Goal: Task Accomplishment & Management: Manage account settings

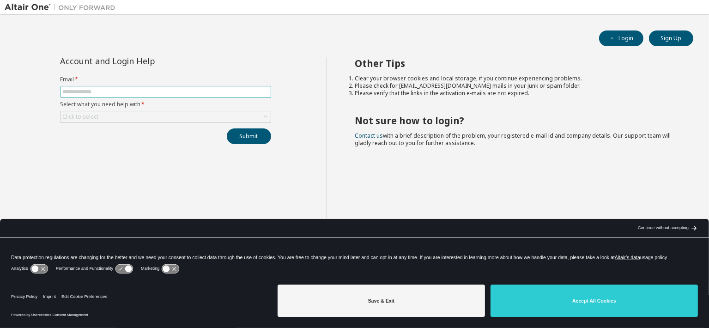
click at [132, 91] on input "text" at bounding box center [166, 91] width 206 height 7
type input "**********"
click at [102, 115] on div "Click to select" at bounding box center [166, 116] width 210 height 11
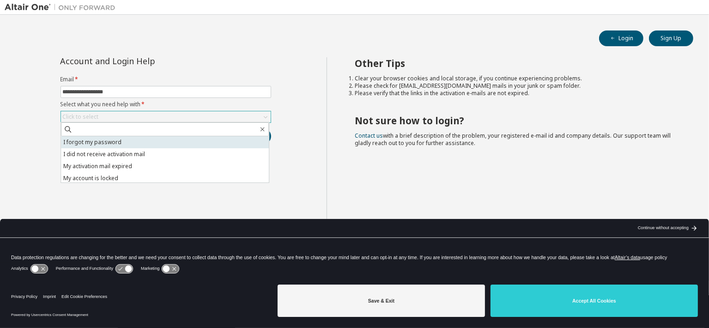
click at [103, 137] on li "I forgot my password" at bounding box center [165, 142] width 208 height 12
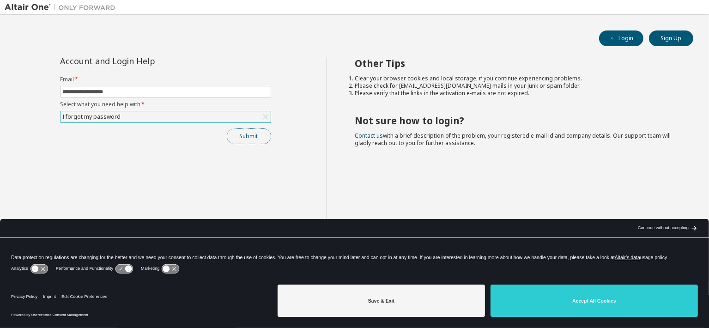
click at [238, 132] on button "Submit" at bounding box center [249, 136] width 44 height 16
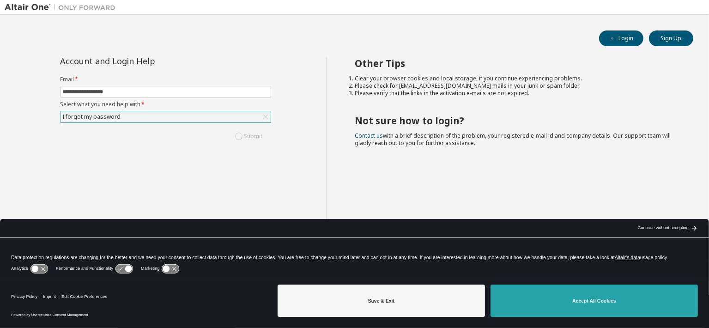
click at [635, 294] on button "Accept All Cookies" at bounding box center [593, 300] width 207 height 32
